Goal: Task Accomplishment & Management: Manage account settings

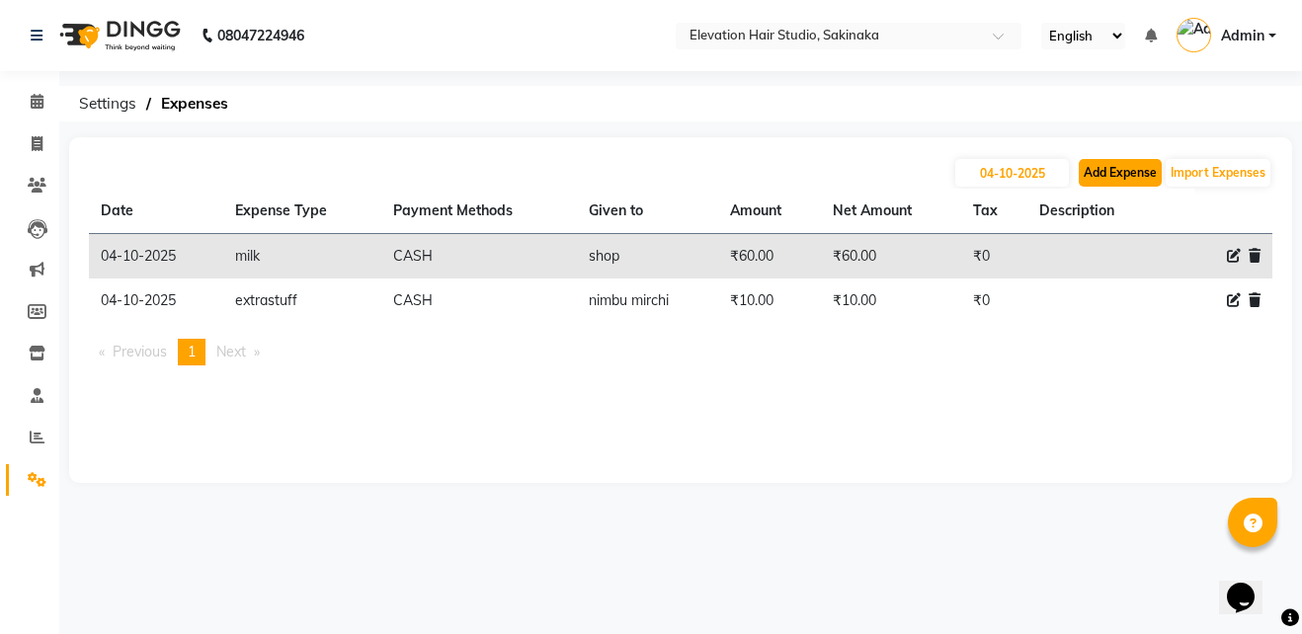
click at [1106, 169] on button "Add Expense" at bounding box center [1120, 173] width 83 height 28
select select "1"
select select "3831"
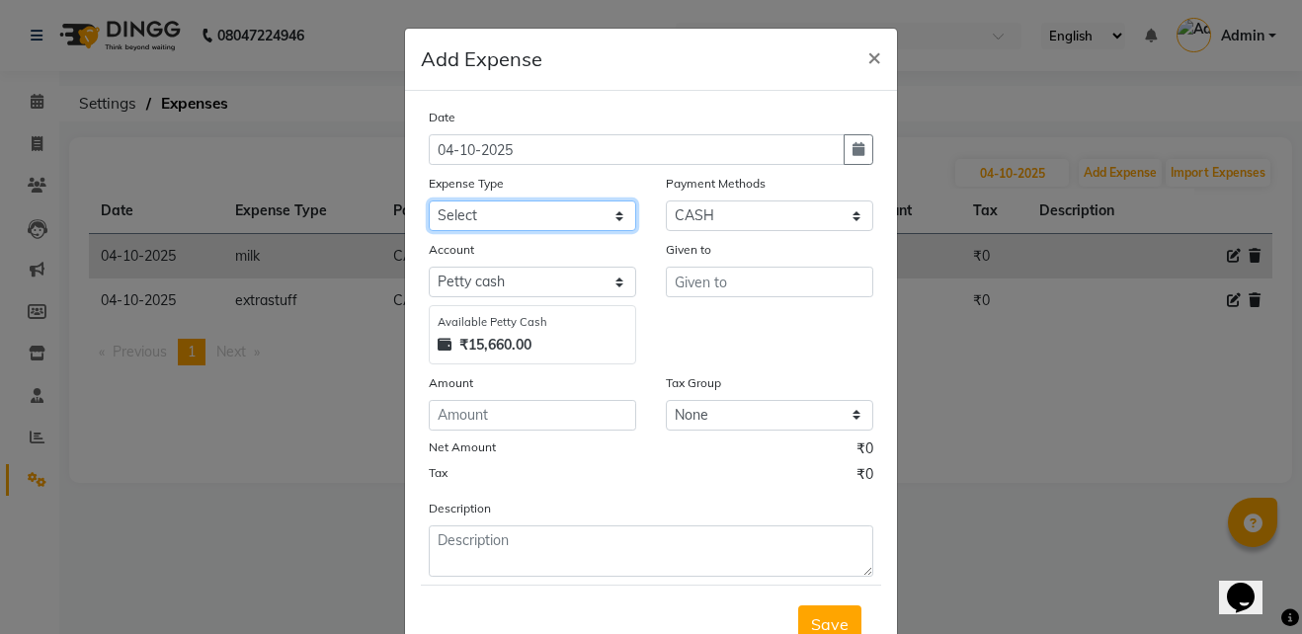
click at [496, 220] on select "Select AC Adrak Advance Salary agarbatti anees Appron asmoul advance salary Ban…" at bounding box center [532, 216] width 207 height 31
select select "10857"
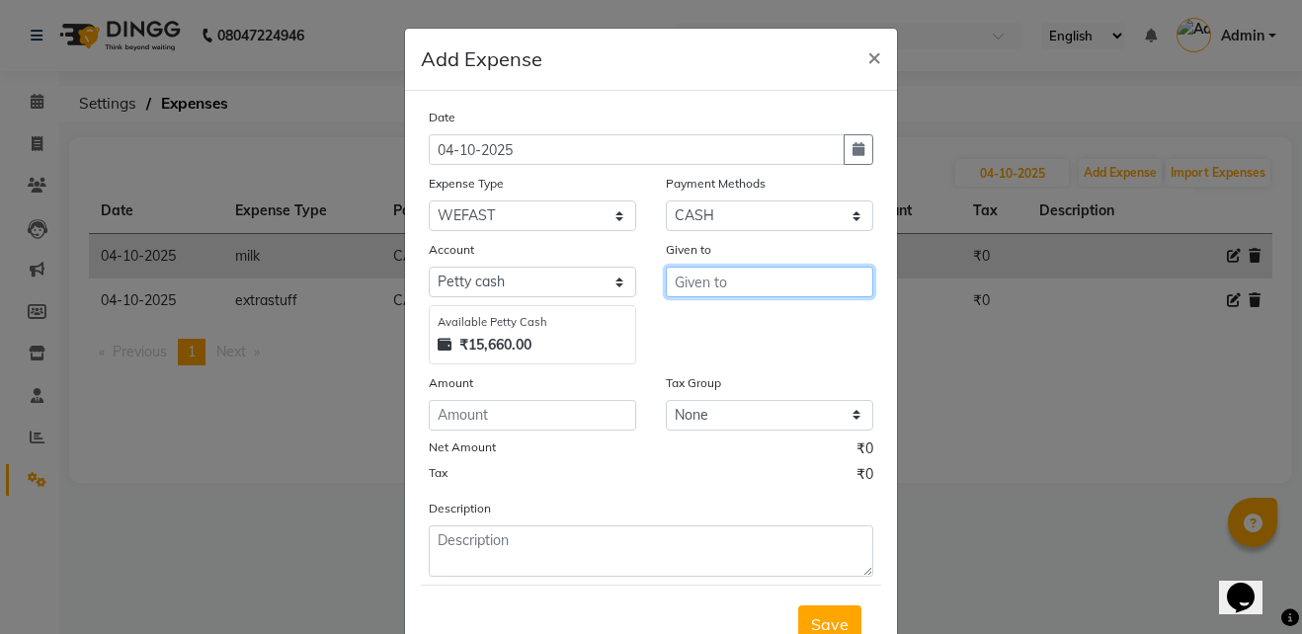
click at [688, 290] on input "text" at bounding box center [769, 282] width 207 height 31
type input "tape"
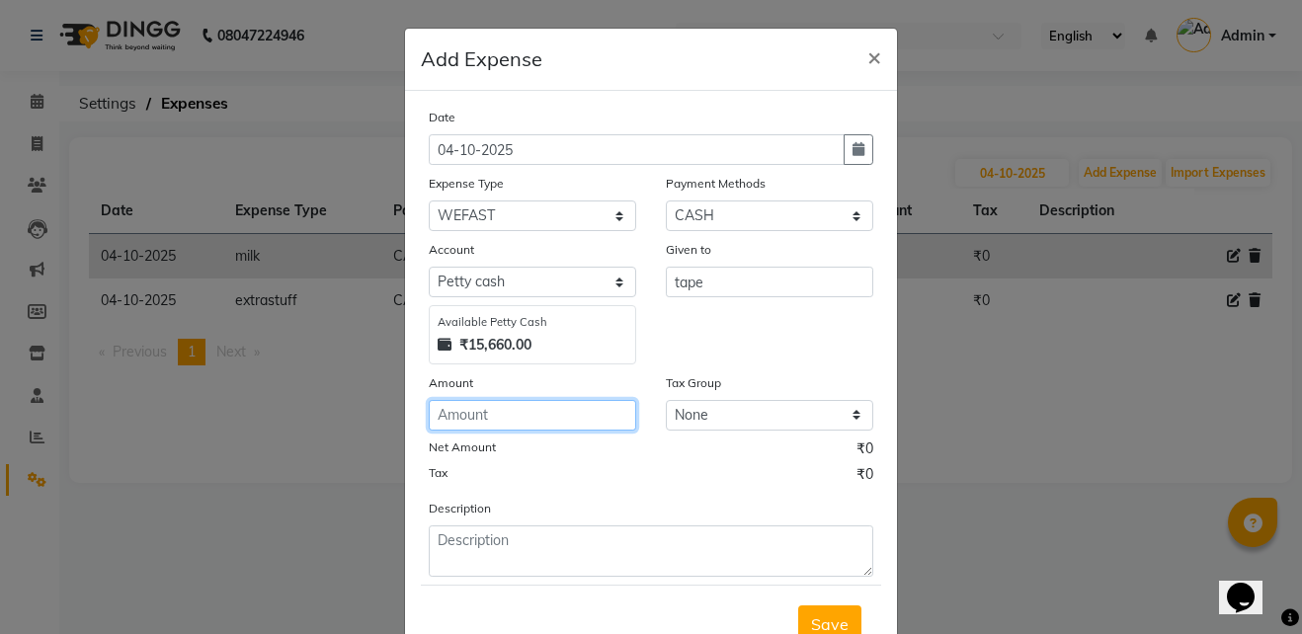
click at [501, 414] on input "number" at bounding box center [532, 415] width 207 height 31
type input "240"
click at [849, 611] on button "Save" at bounding box center [829, 625] width 63 height 38
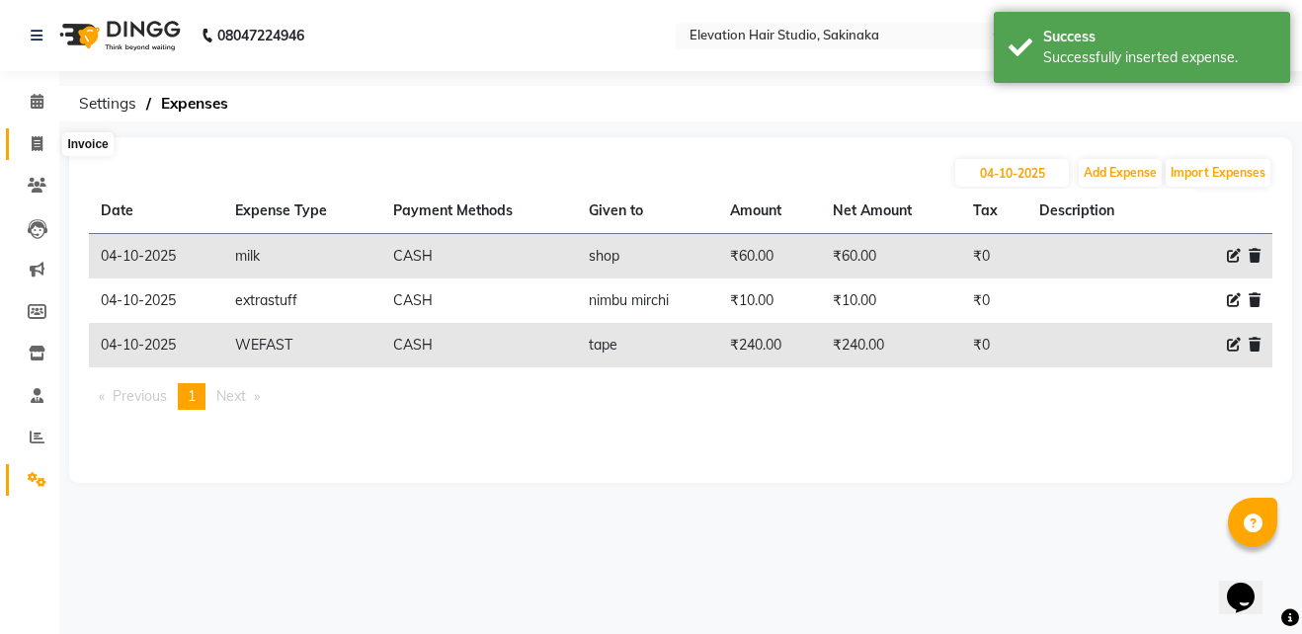
click at [32, 140] on icon at bounding box center [37, 143] width 11 height 15
select select "service"
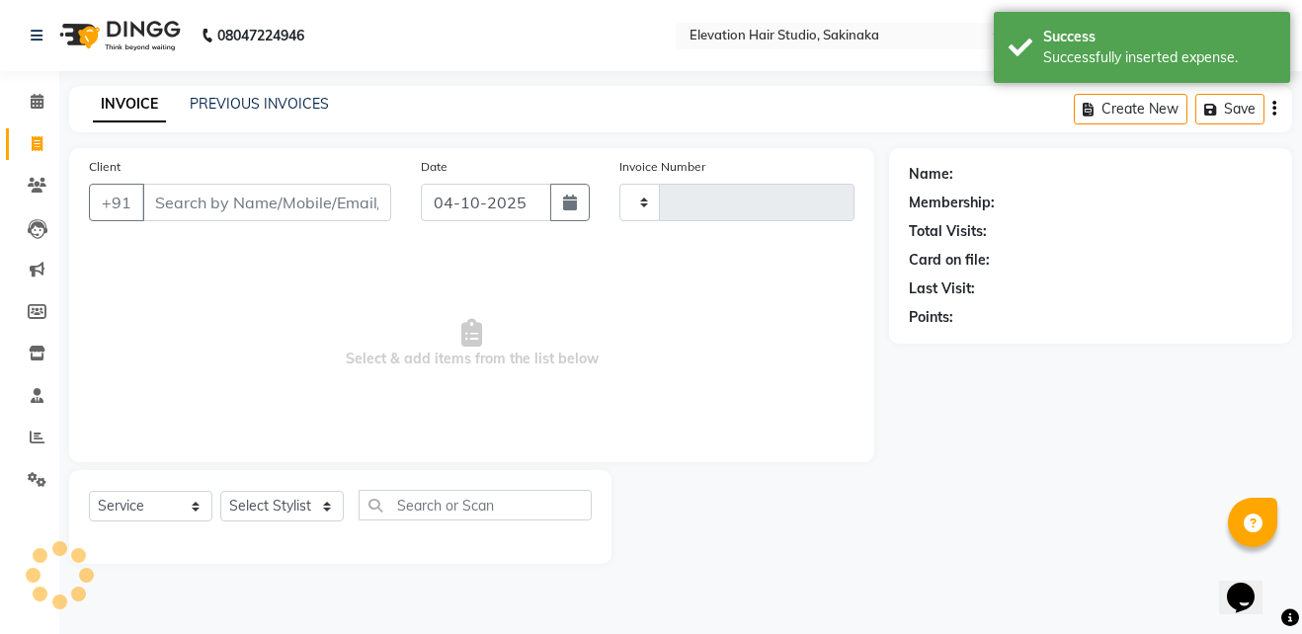
type input "1961"
select select "4949"
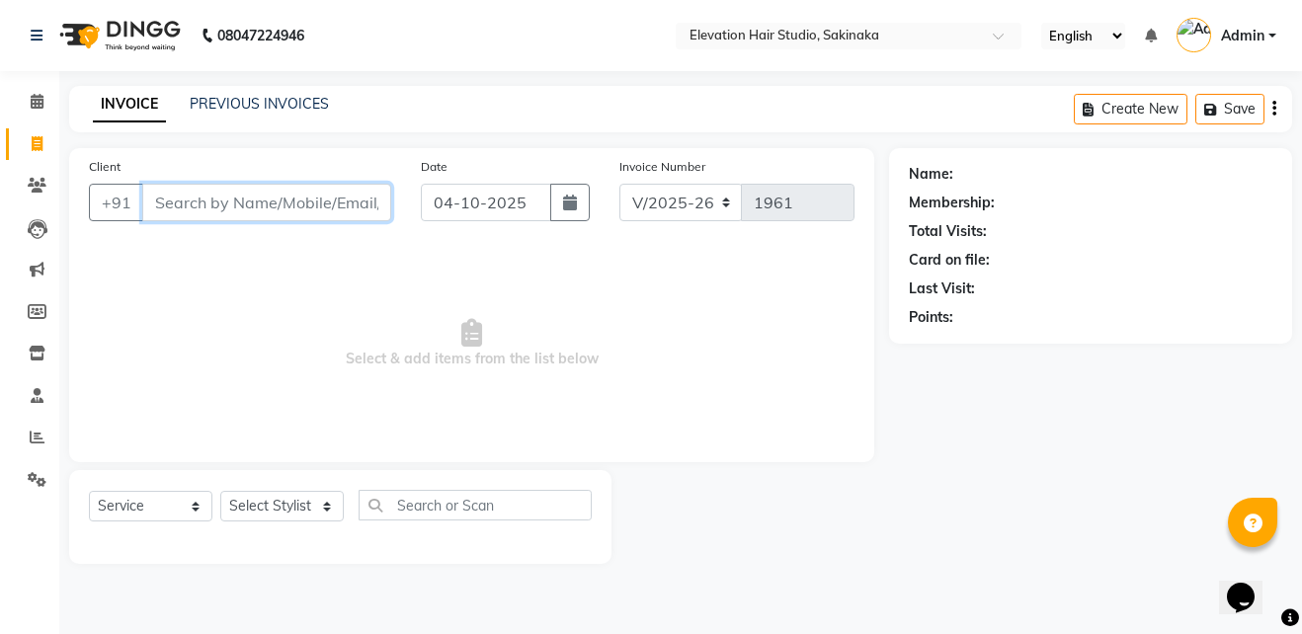
click at [289, 203] on input "Client" at bounding box center [266, 203] width 249 height 38
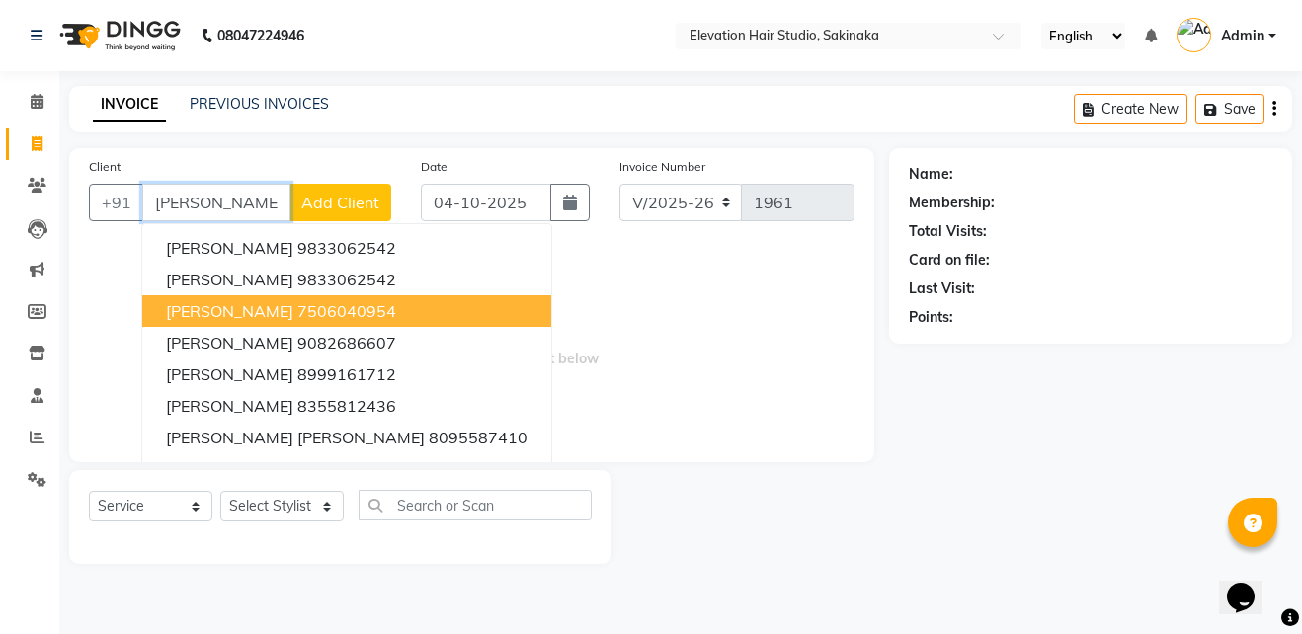
click at [287, 307] on span "[PERSON_NAME]" at bounding box center [229, 311] width 127 height 20
type input "7506040954"
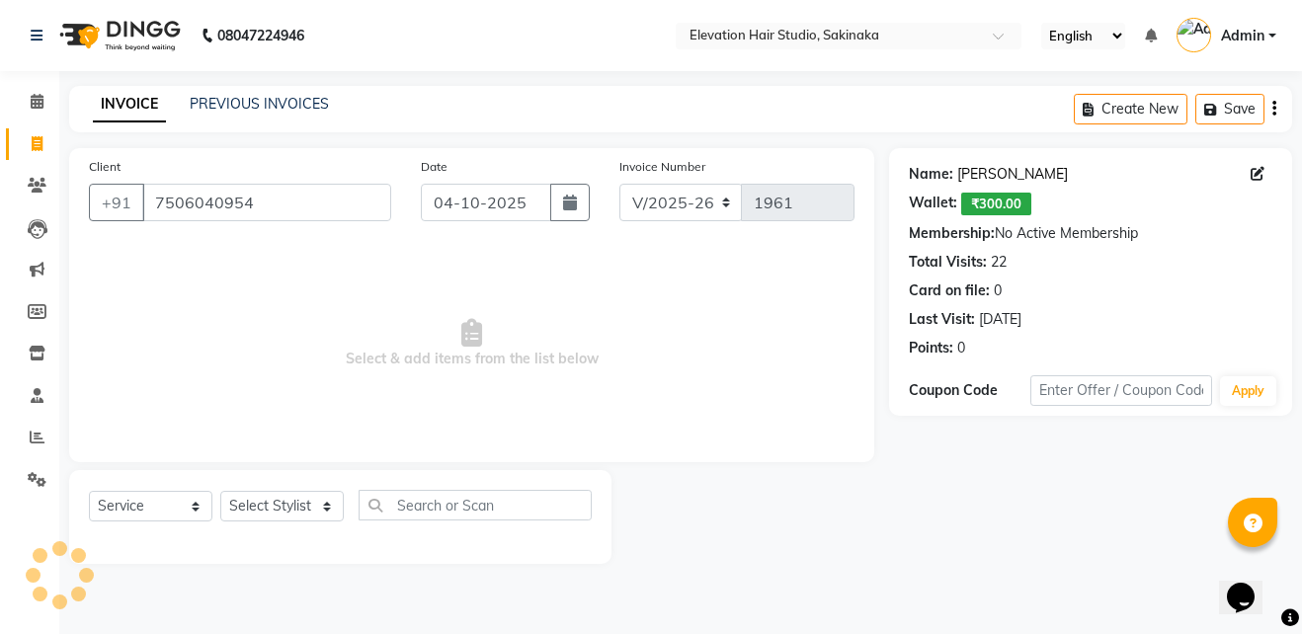
click at [991, 174] on link "[PERSON_NAME]" at bounding box center [1012, 174] width 111 height 21
click at [28, 472] on icon at bounding box center [37, 479] width 19 height 15
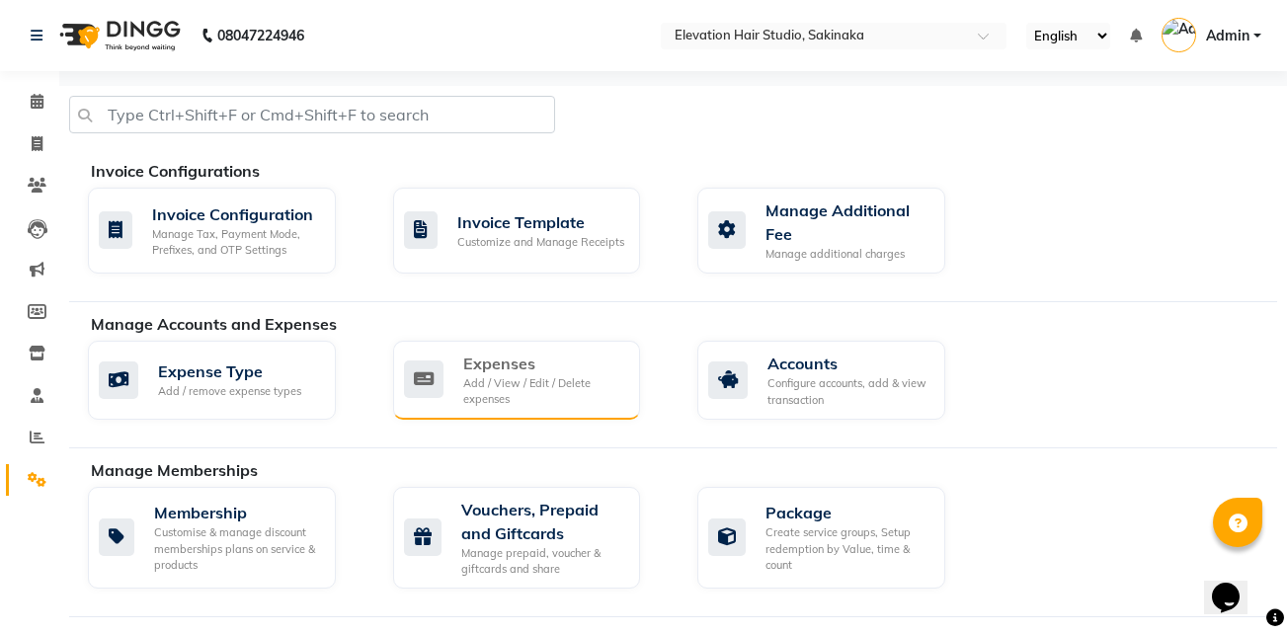
click at [510, 389] on div "Add / View / Edit / Delete expenses" at bounding box center [544, 391] width 162 height 33
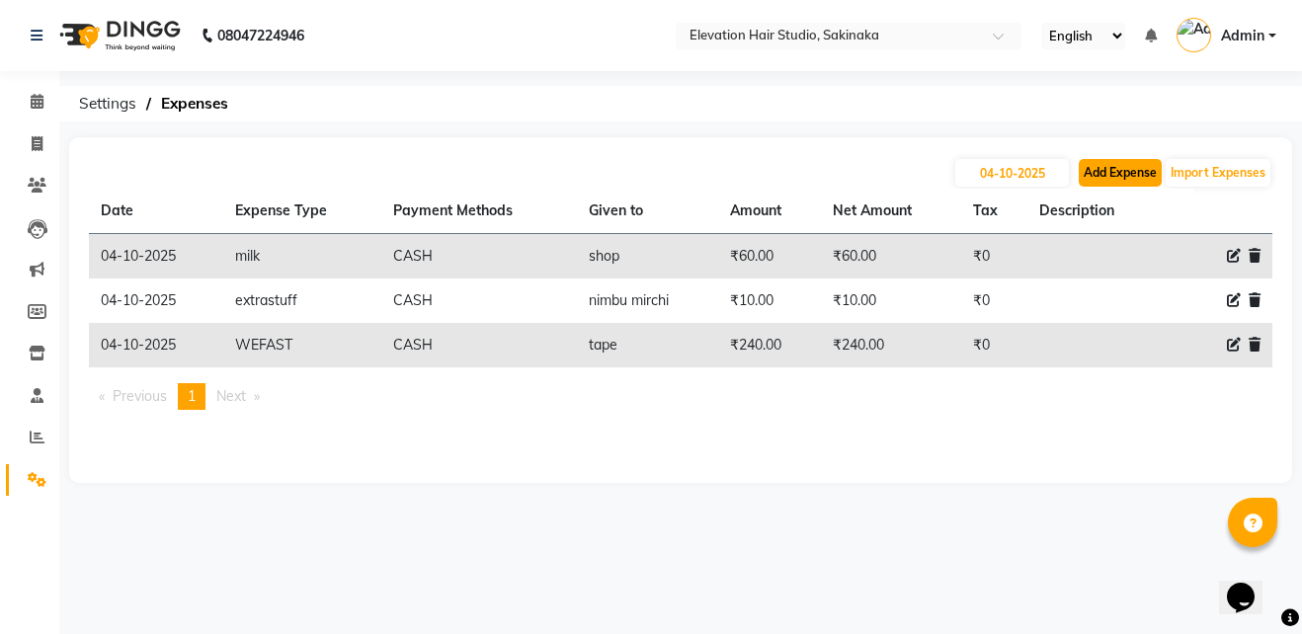
click at [1086, 173] on button "Add Expense" at bounding box center [1120, 173] width 83 height 28
select select "1"
select select "3831"
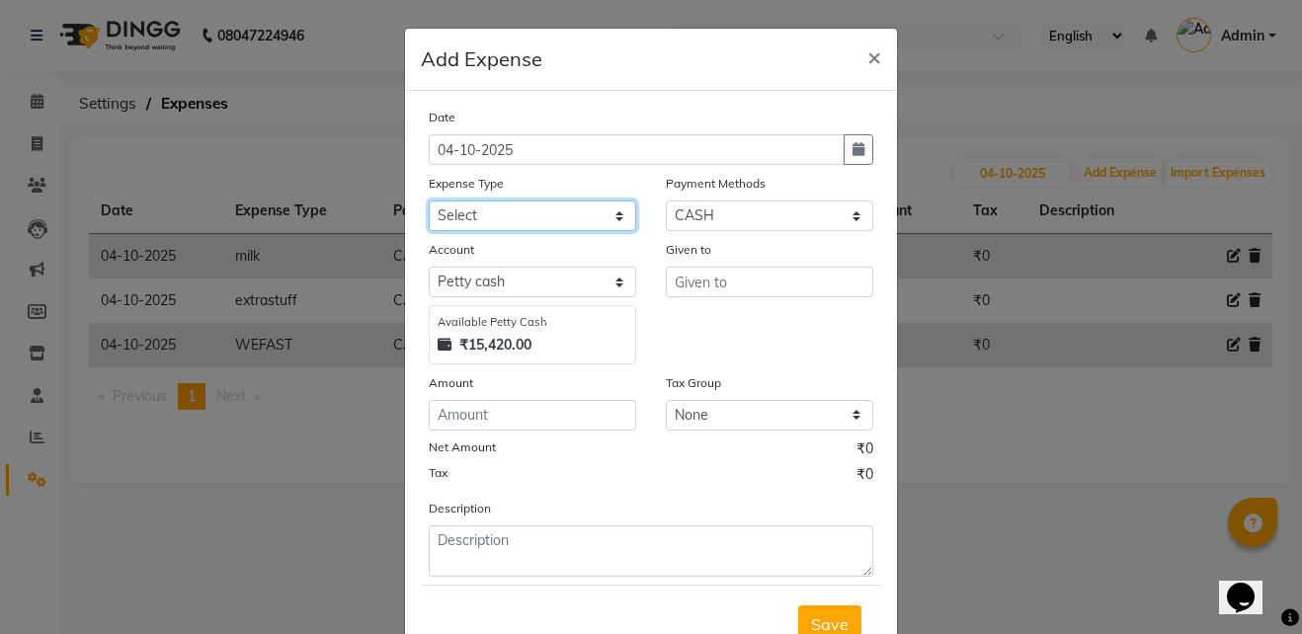
click at [505, 216] on select "Select AC Adrak Advance Salary agarbatti anees Appron asmoul advance salary Ban…" at bounding box center [532, 216] width 207 height 31
select select "8362"
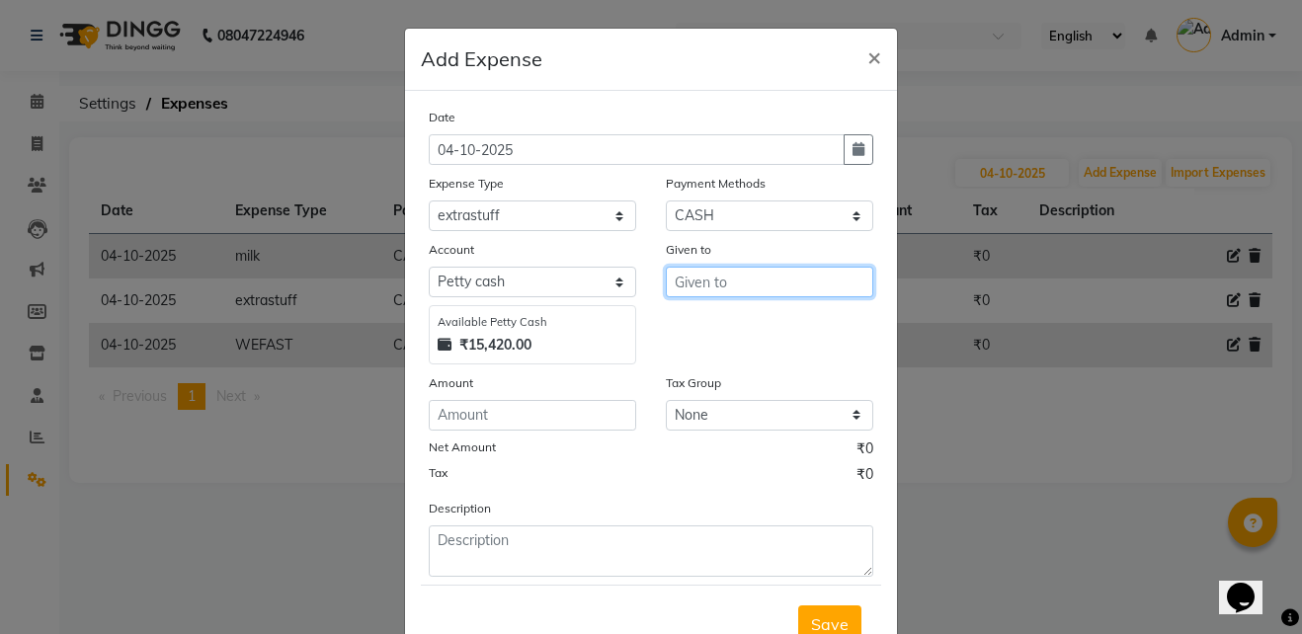
click at [698, 286] on input "text" at bounding box center [769, 282] width 207 height 31
type input "colour 8.32"
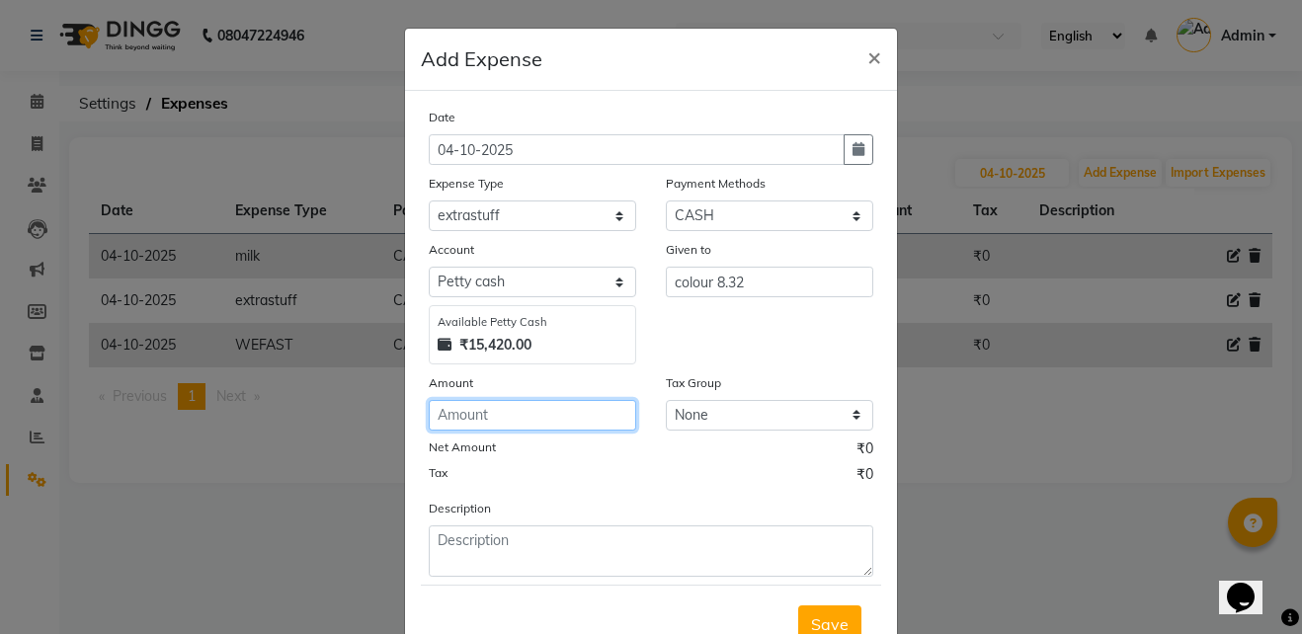
click at [535, 421] on input "number" at bounding box center [532, 415] width 207 height 31
type input "200"
click at [814, 629] on span "Save" at bounding box center [830, 625] width 38 height 20
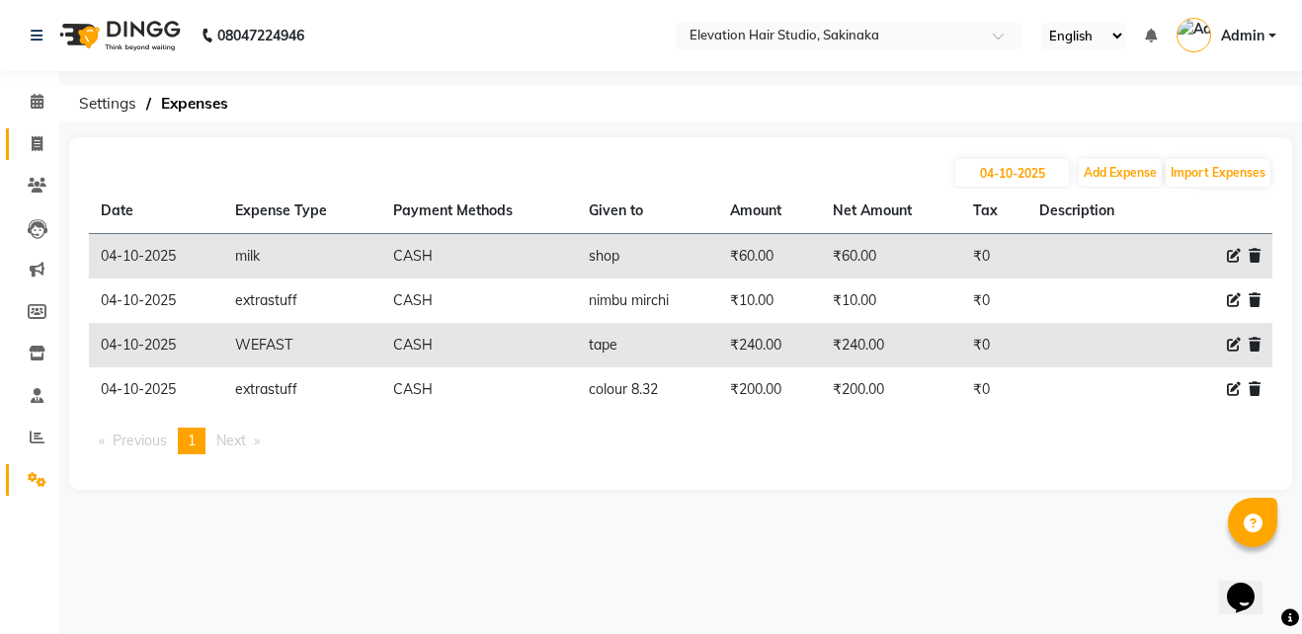
click at [35, 131] on link "Invoice" at bounding box center [29, 144] width 47 height 33
select select "service"
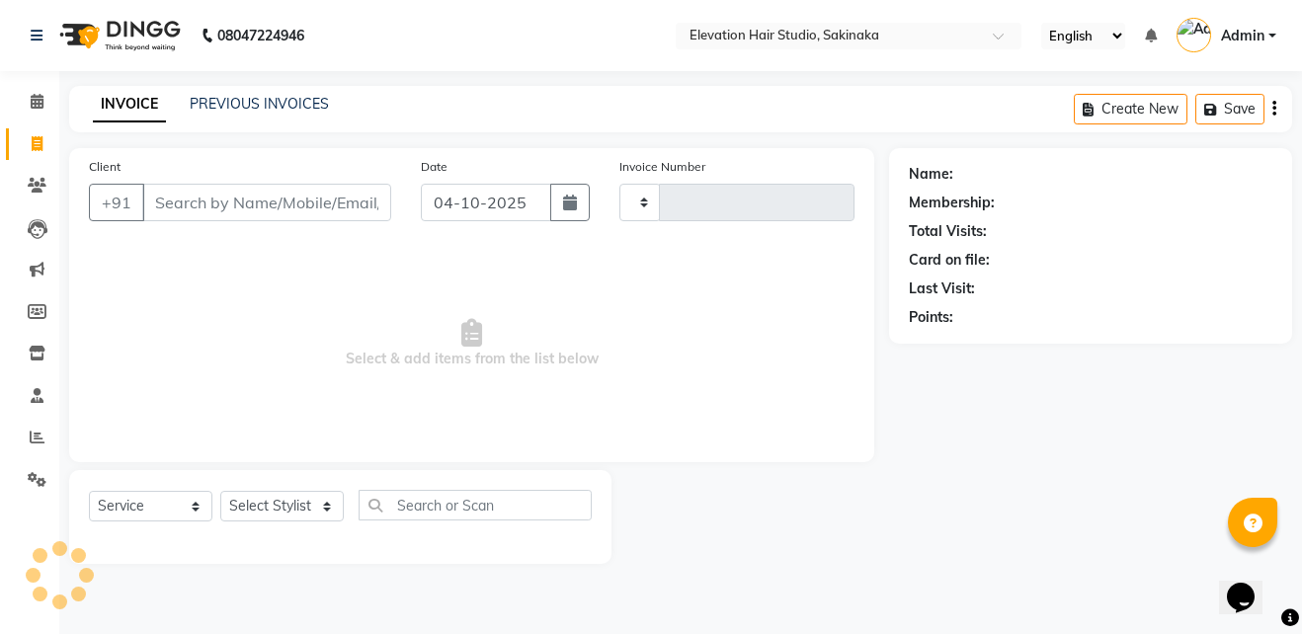
type input "1961"
select select "4949"
click at [265, 195] on input "Client" at bounding box center [266, 203] width 249 height 38
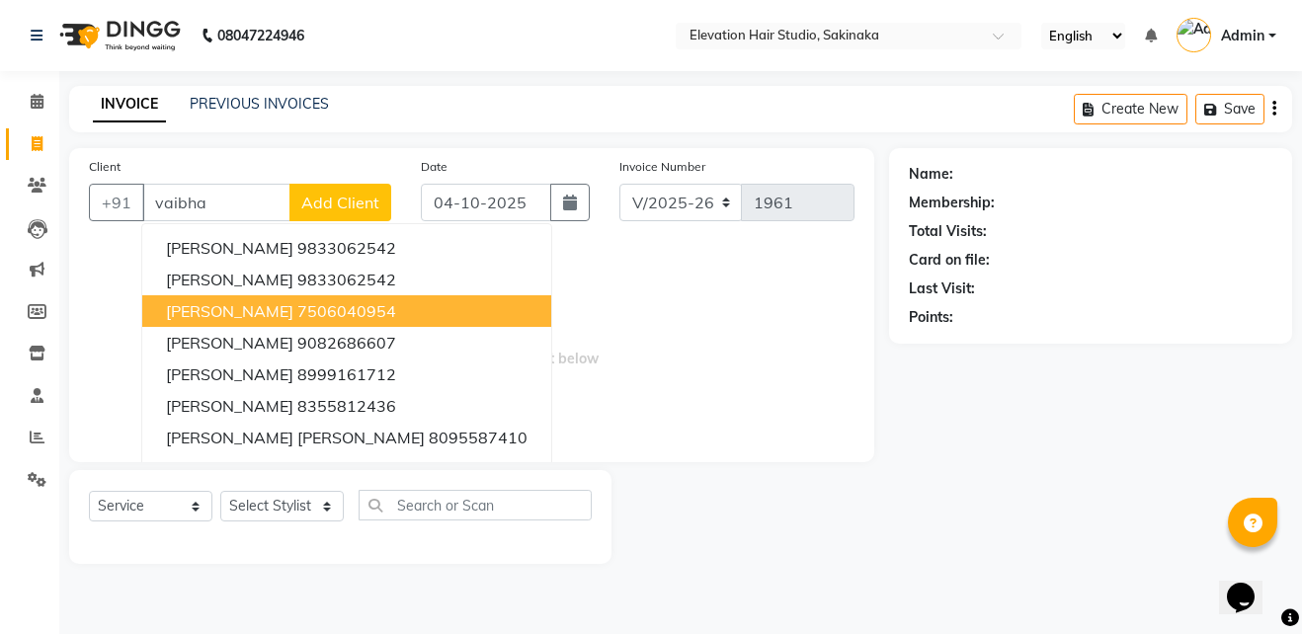
click at [207, 325] on button "[PERSON_NAME] 7506040954" at bounding box center [346, 311] width 409 height 32
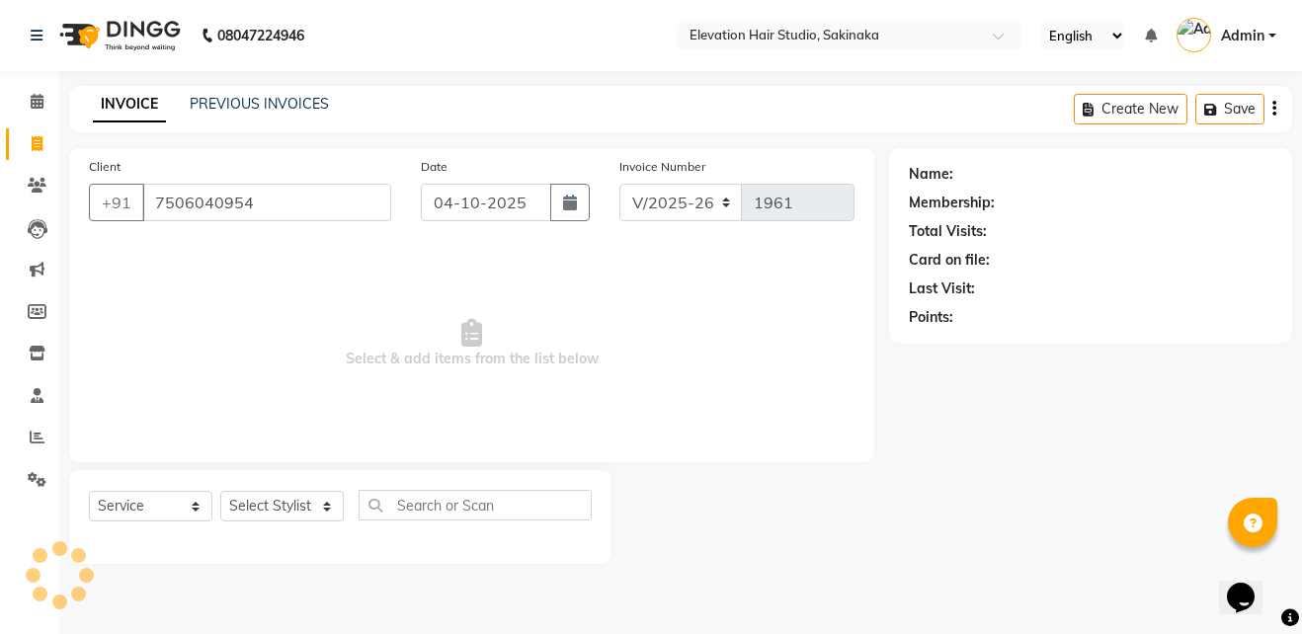
type input "7506040954"
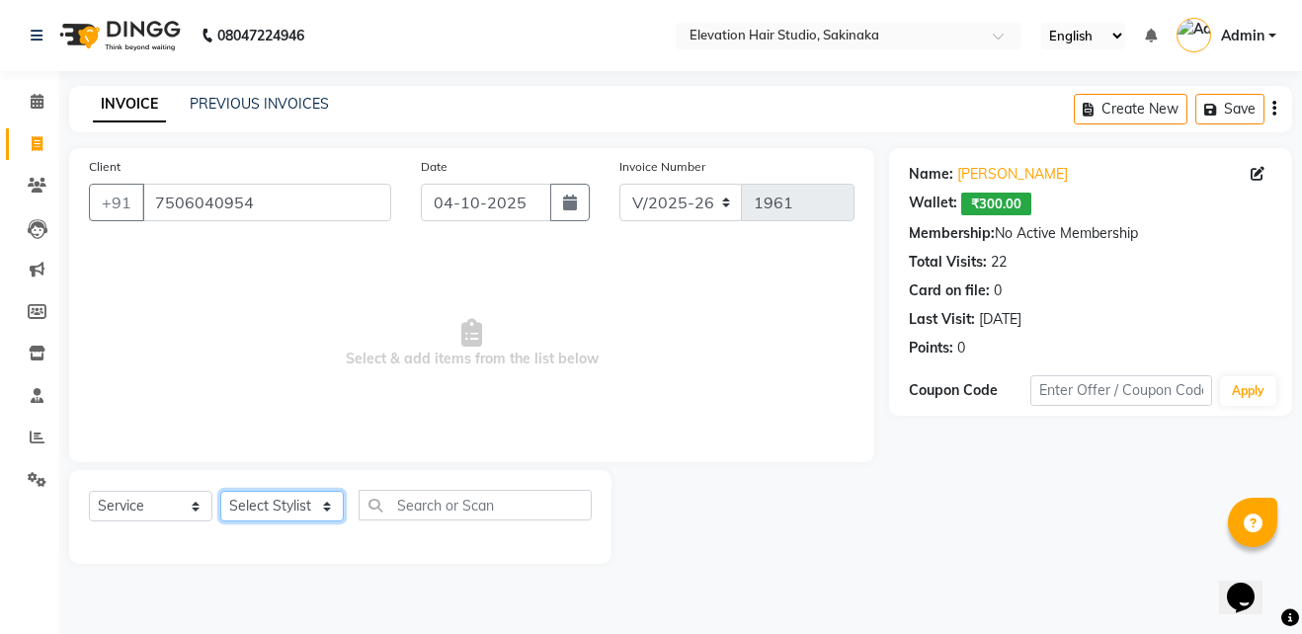
click at [258, 503] on select "Select Stylist Admin (EHS Thane) ANEES [PERSON_NAME] PRIYA [PERSON_NAME] [PERSO…" at bounding box center [281, 506] width 123 height 31
select select "84316"
click at [220, 491] on select "Select Stylist Admin (EHS Thane) ANEES [PERSON_NAME] PRIYA [PERSON_NAME] [PERSO…" at bounding box center [281, 506] width 123 height 31
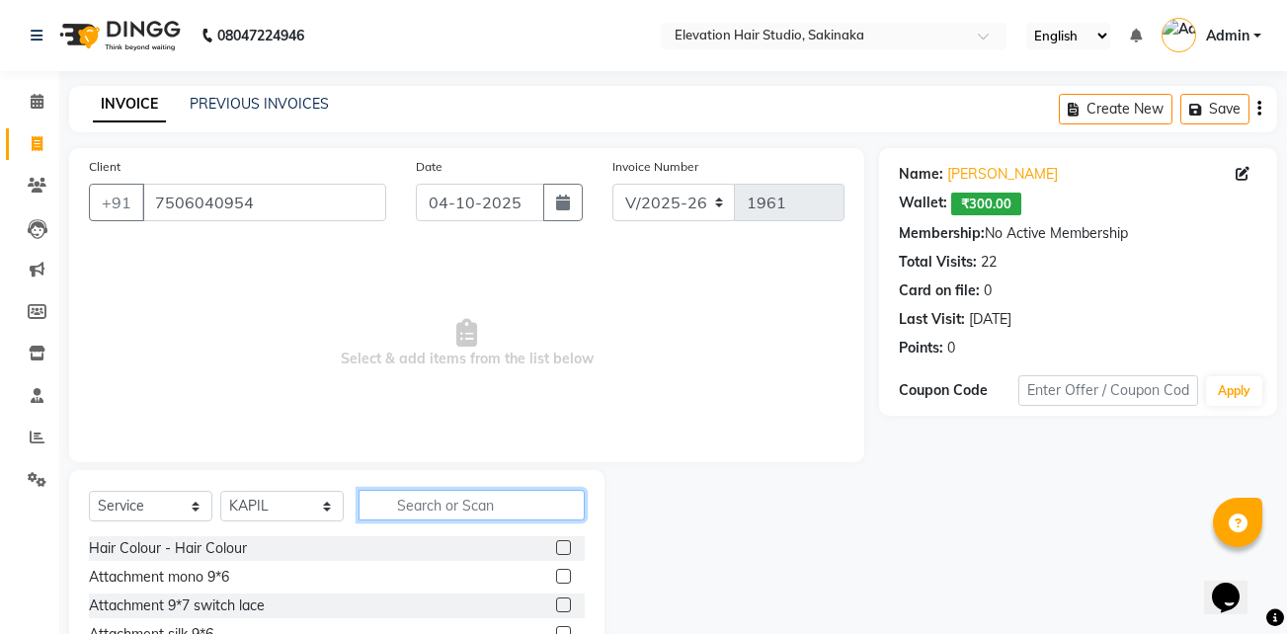
click at [448, 496] on input "text" at bounding box center [472, 505] width 226 height 31
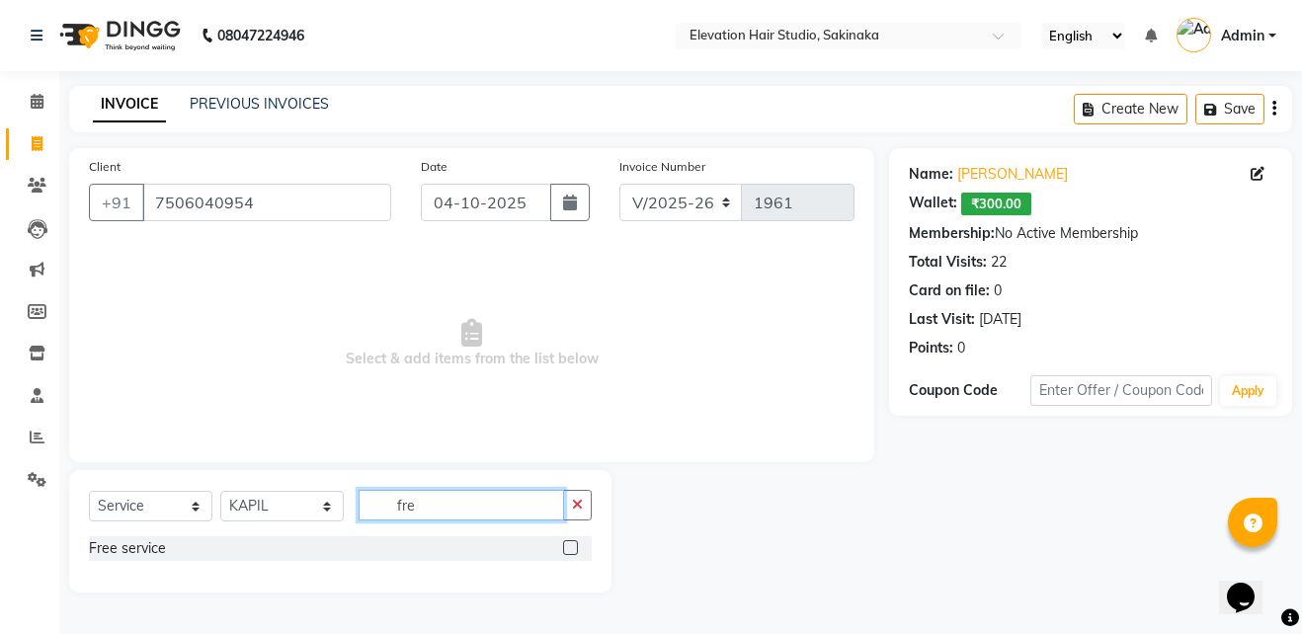
type input "fre"
click at [565, 555] on div at bounding box center [569, 550] width 13 height 21
click at [565, 549] on label at bounding box center [570, 547] width 15 height 15
click at [565, 549] on input "checkbox" at bounding box center [569, 548] width 13 height 13
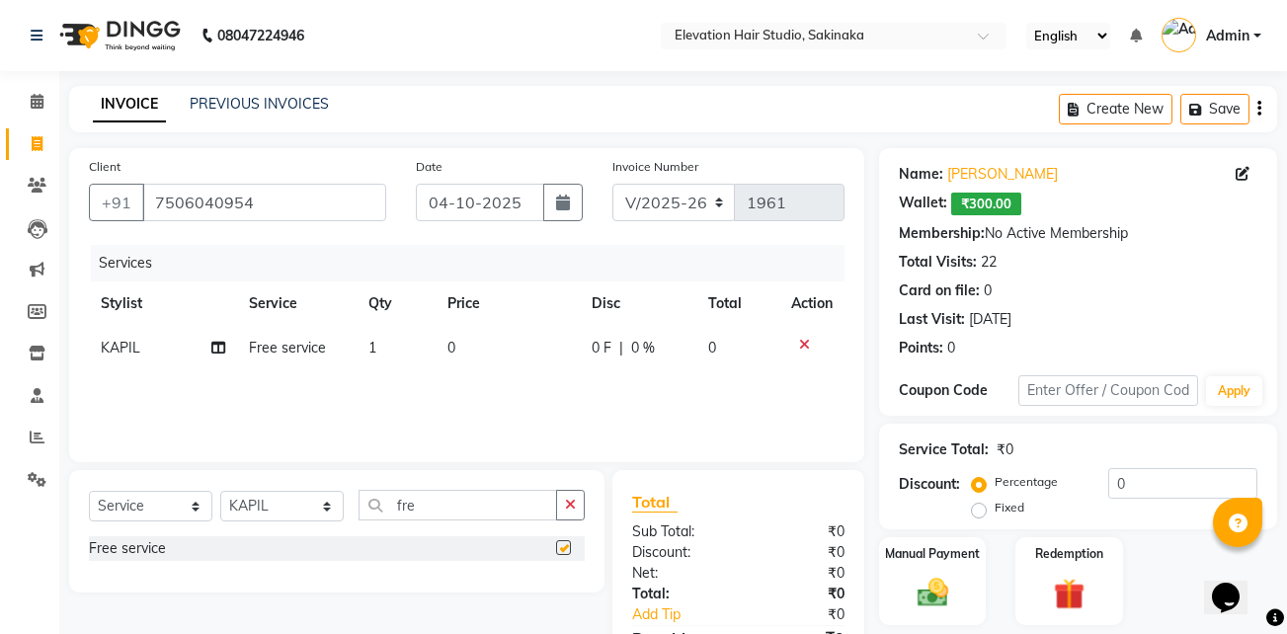
checkbox input "false"
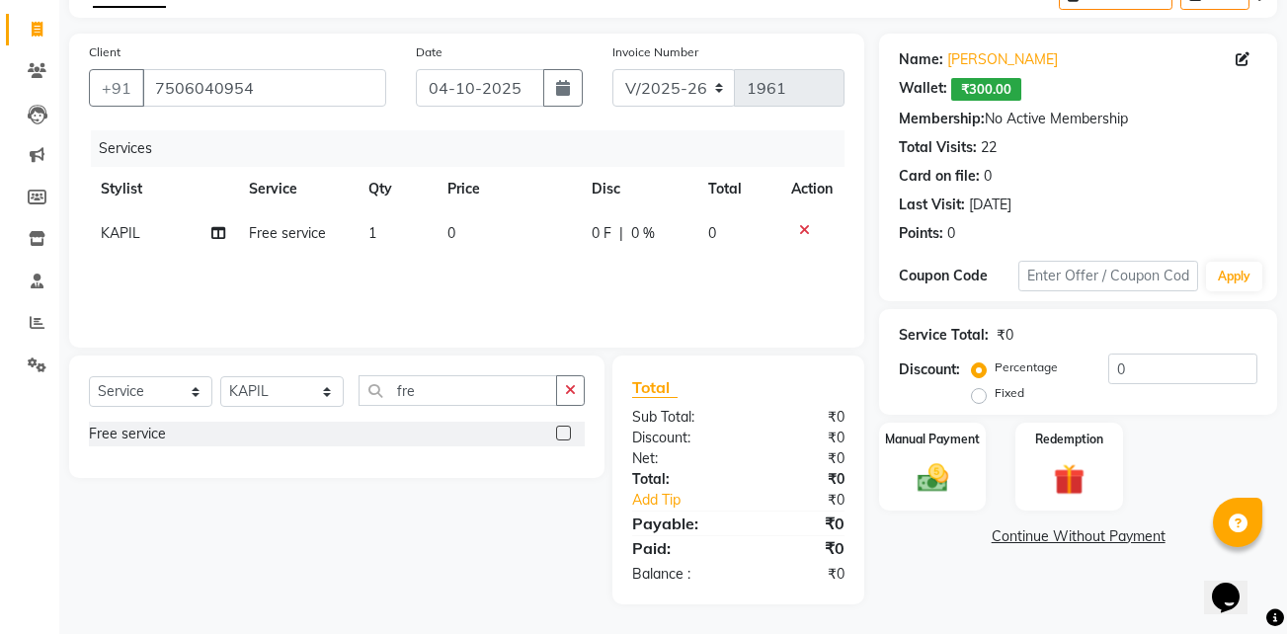
click at [1087, 551] on div "Name: [PERSON_NAME] Wallet: ₹300.00 Membership: No Active Membership Total Visi…" at bounding box center [1085, 319] width 413 height 571
click at [1084, 535] on link "Continue Without Payment" at bounding box center [1078, 537] width 390 height 21
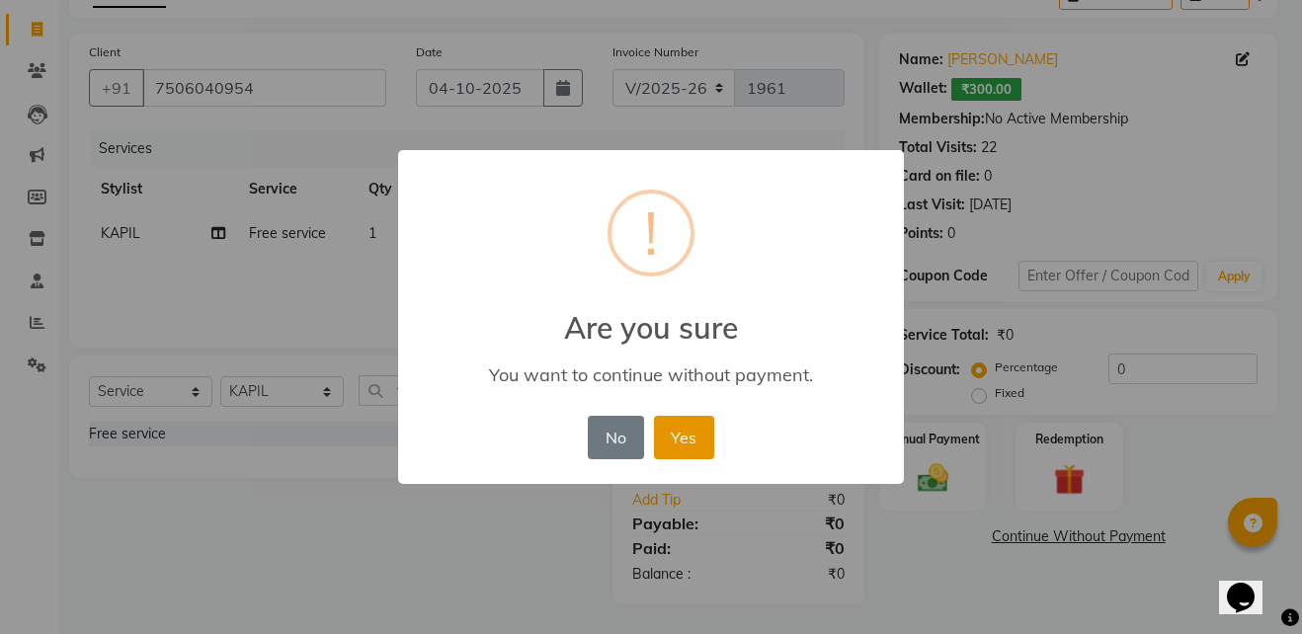
click at [675, 418] on button "Yes" at bounding box center [684, 437] width 60 height 43
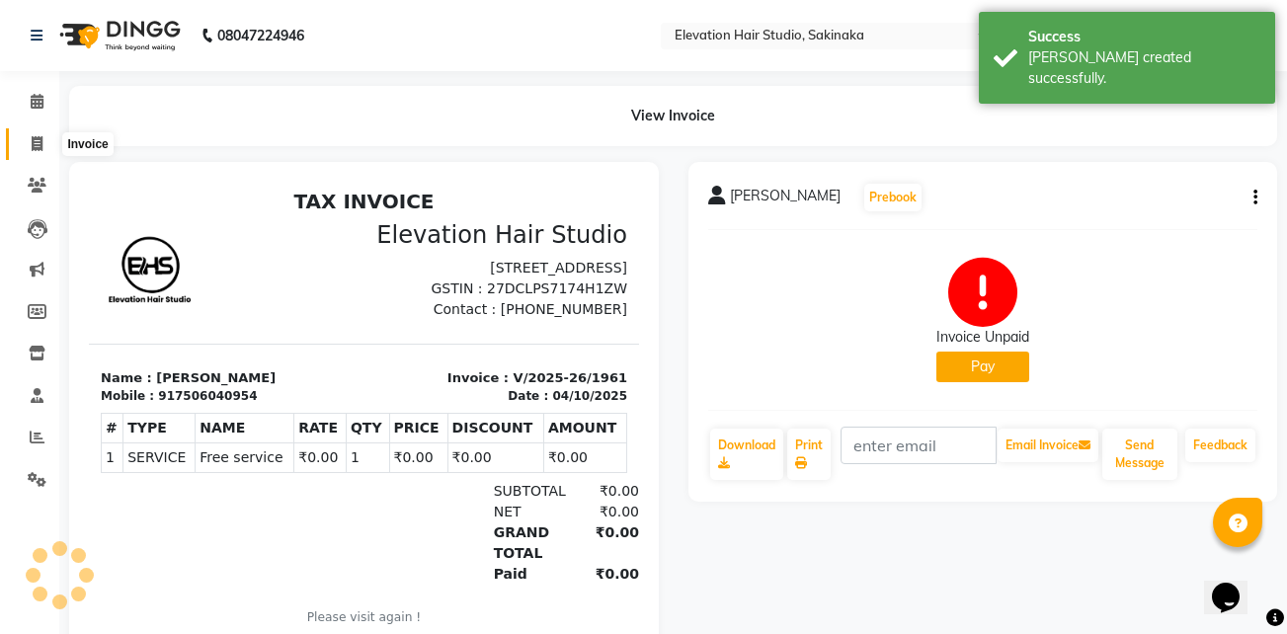
click at [36, 154] on span at bounding box center [37, 144] width 35 height 23
select select "service"
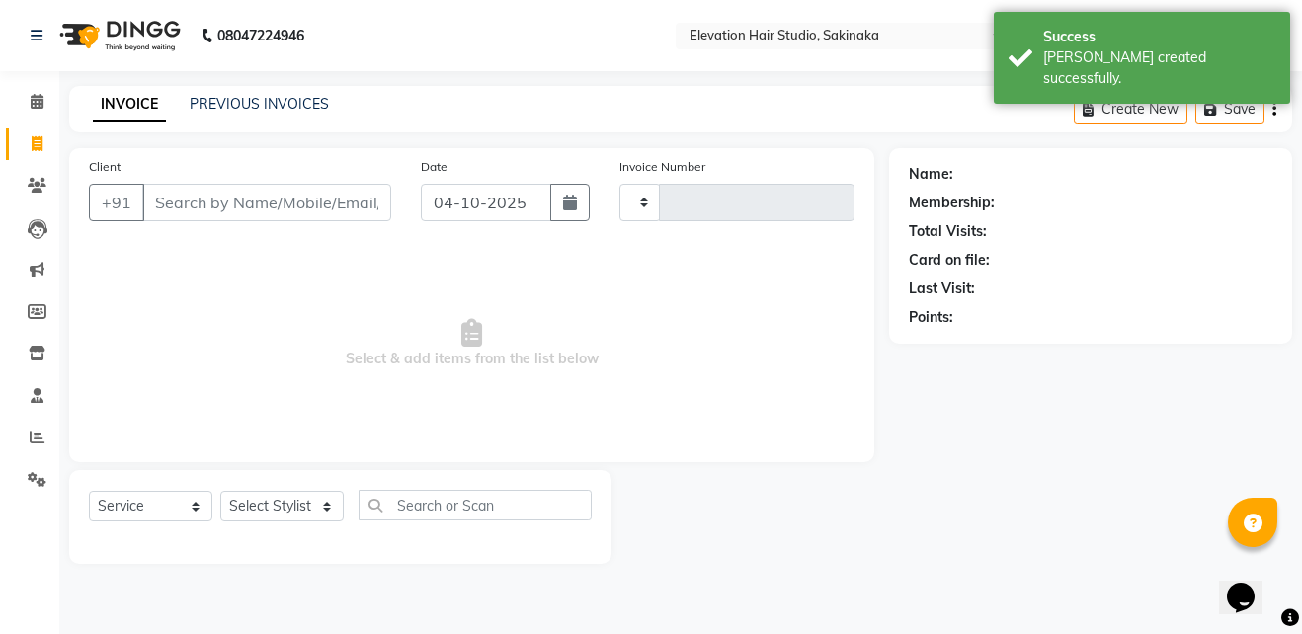
type input "1962"
select select "4949"
click at [236, 106] on link "PREVIOUS INVOICES" at bounding box center [259, 104] width 139 height 18
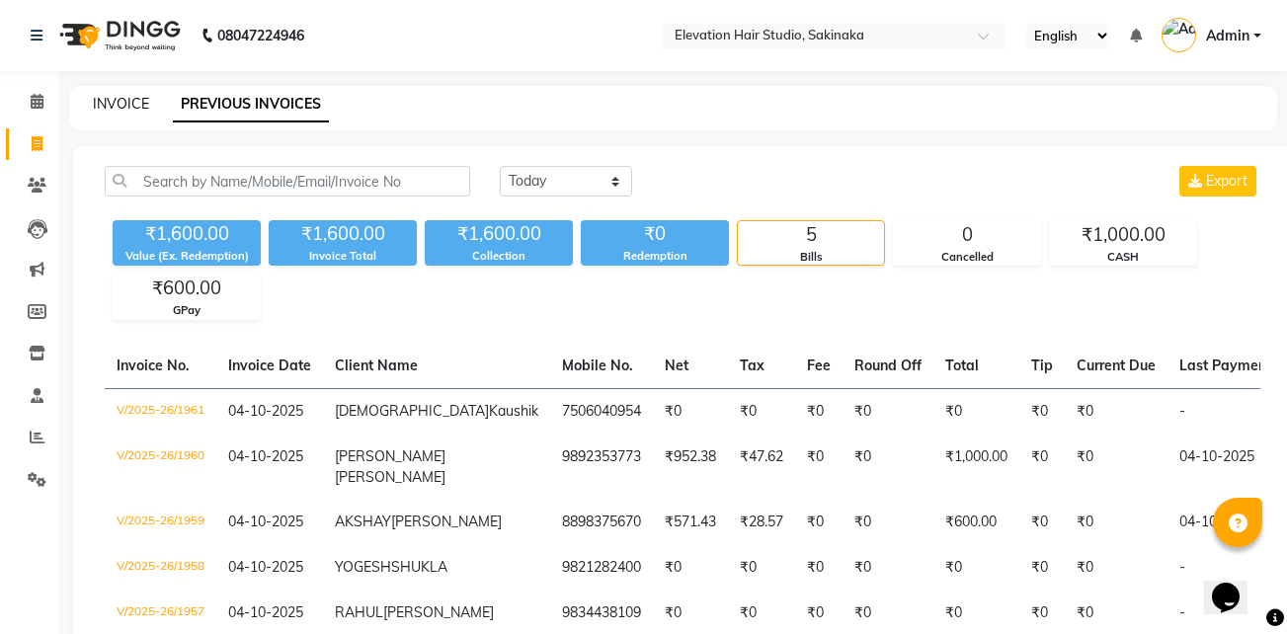
click at [126, 96] on link "INVOICE" at bounding box center [121, 104] width 56 height 18
select select "service"
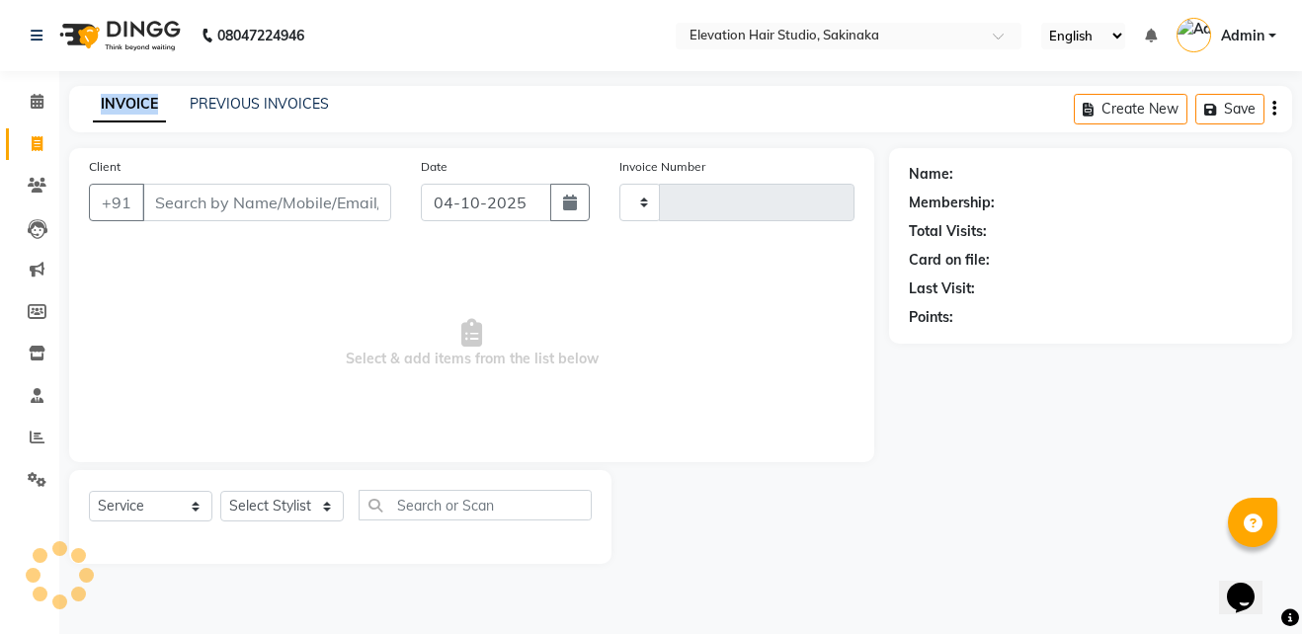
click at [126, 96] on link "INVOICE" at bounding box center [129, 105] width 73 height 36
select select "4949"
type input "1962"
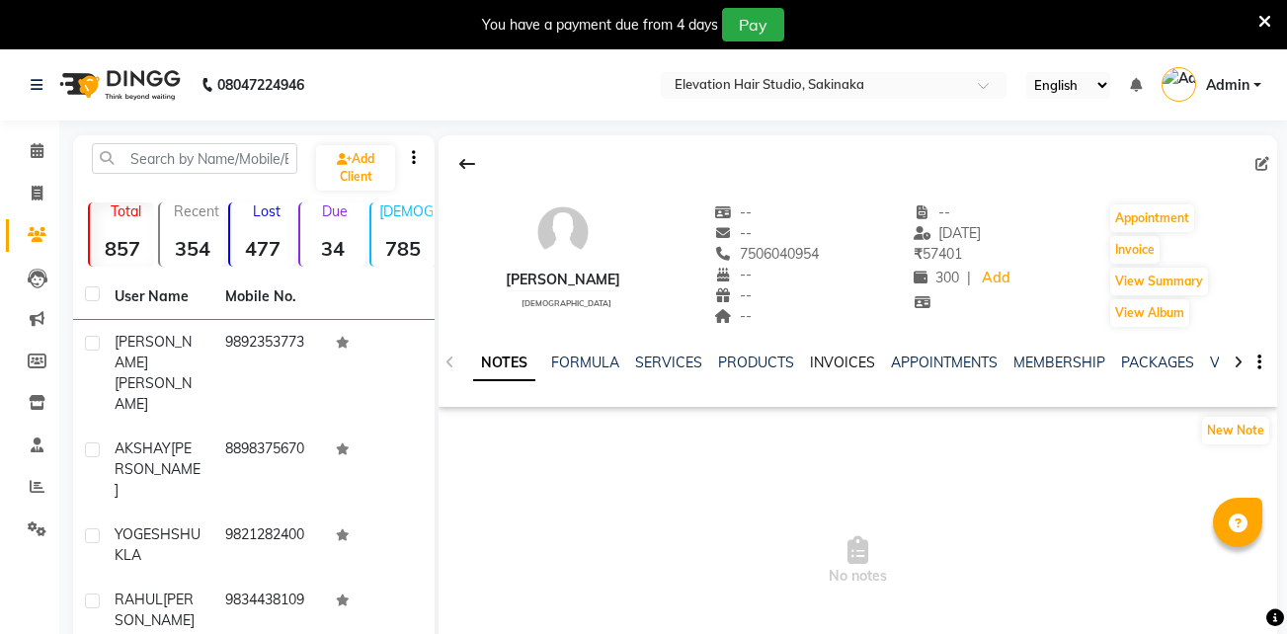
click at [843, 362] on link "INVOICES" at bounding box center [842, 363] width 65 height 18
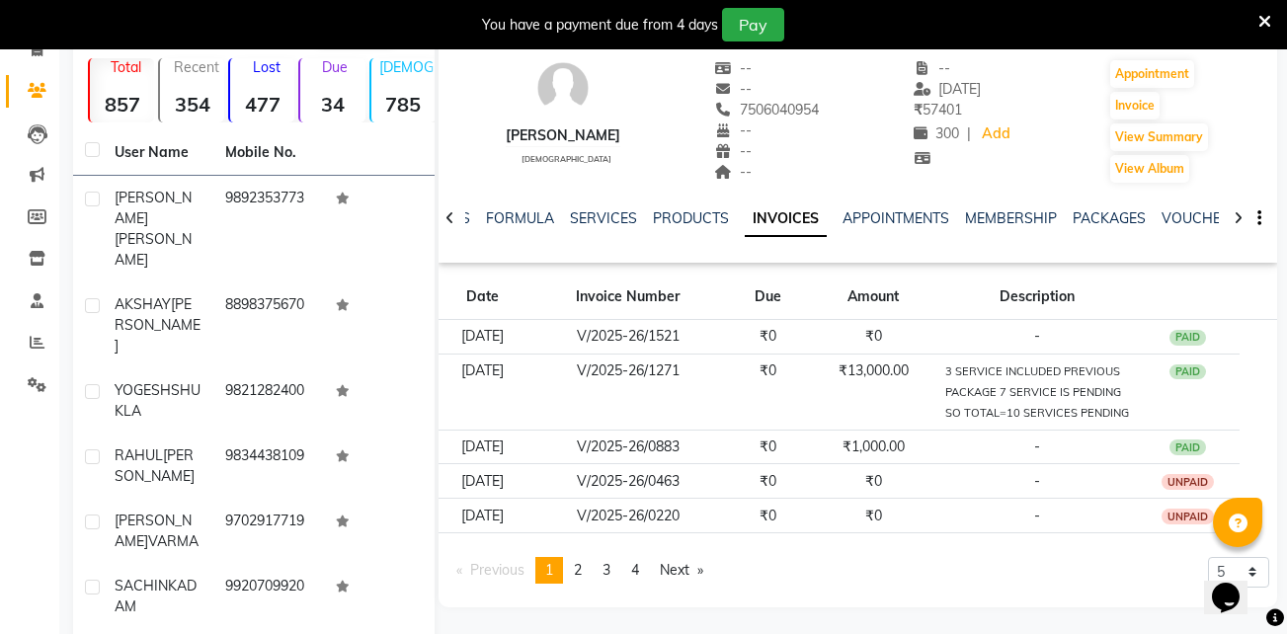
scroll to position [149, 0]
